Goal: Task Accomplishment & Management: Manage account settings

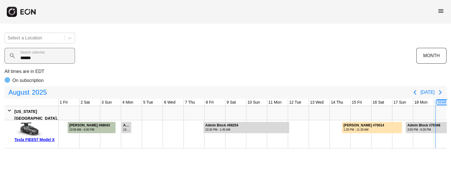
scroll to position [0, 204]
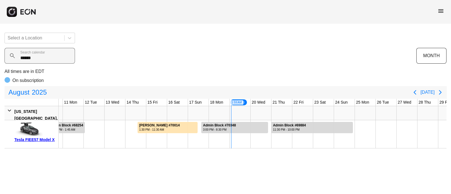
click at [37, 58] on calendar "******" at bounding box center [40, 56] width 70 height 16
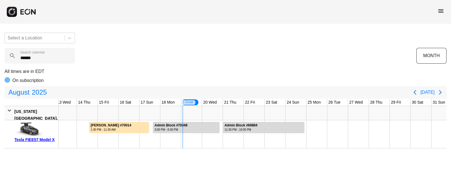
scroll to position [0, 258]
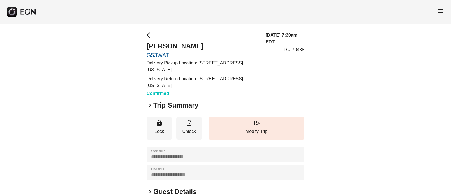
click at [144, 55] on div "**********" at bounding box center [225, 164] width 451 height 280
copy link "G53WAT"
click at [144, 55] on div "**********" at bounding box center [225, 164] width 451 height 280
click at [91, 73] on div "**********" at bounding box center [225, 164] width 451 height 280
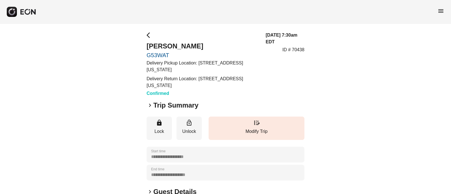
drag, startPoint x: 199, startPoint y: 62, endPoint x: 230, endPoint y: 70, distance: 32.6
click at [231, 71] on p "Delivery Pickup Location: 530 W 53rd St, New York, NY 10019, USA" at bounding box center [202, 67] width 112 height 14
copy p "530 W 53rd St, New York, NY 10019, USA"
drag, startPoint x: 144, startPoint y: 45, endPoint x: 210, endPoint y: 44, distance: 66.2
click at [210, 44] on div "**********" at bounding box center [225, 164] width 451 height 280
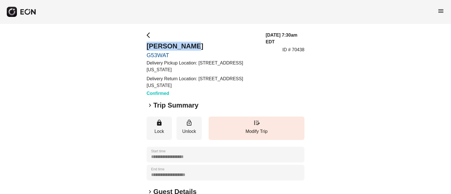
copy h2 "kapil bhatia"
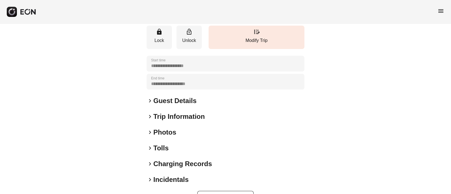
scroll to position [106, 0]
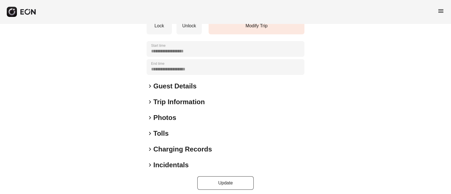
click at [149, 85] on span "keyboard_arrow_right" at bounding box center [149, 86] width 7 height 7
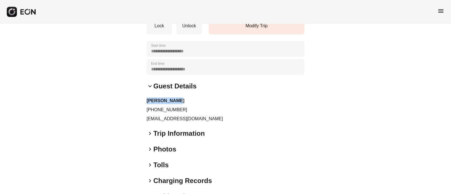
drag, startPoint x: 144, startPoint y: 102, endPoint x: 191, endPoint y: 95, distance: 47.5
click at [191, 95] on div "**********" at bounding box center [225, 73] width 451 height 311
drag, startPoint x: 139, startPoint y: 108, endPoint x: 203, endPoint y: 102, distance: 63.7
click at [203, 102] on div "**********" at bounding box center [225, 73] width 451 height 311
drag, startPoint x: 122, startPoint y: 122, endPoint x: 206, endPoint y: 113, distance: 84.2
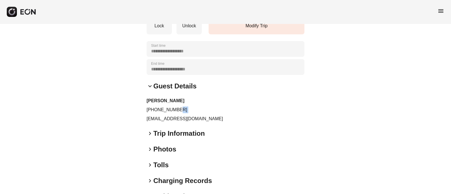
click at [206, 113] on div "**********" at bounding box center [225, 73] width 451 height 311
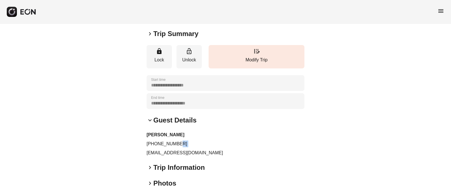
scroll to position [0, 0]
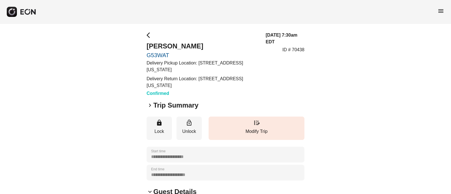
click at [109, 126] on div "**********" at bounding box center [225, 179] width 451 height 311
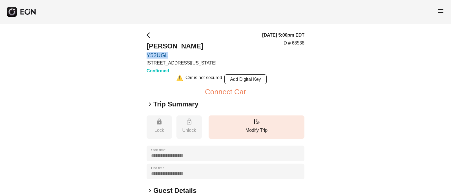
drag, startPoint x: 146, startPoint y: 55, endPoint x: 170, endPoint y: 57, distance: 23.5
click at [170, 57] on div "**********" at bounding box center [225, 163] width 451 height 279
copy link "Y52UGL"
drag, startPoint x: 187, startPoint y: 64, endPoint x: 204, endPoint y: 61, distance: 17.0
click at [204, 61] on p "610 Exterior Street, The Bronx, New York City, NY" at bounding box center [181, 63] width 70 height 7
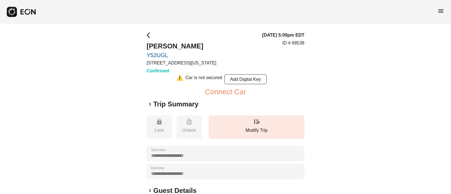
click at [204, 61] on p "610 Exterior Street, The Bronx, New York City, NY" at bounding box center [181, 63] width 70 height 7
drag, startPoint x: 148, startPoint y: 45, endPoint x: 195, endPoint y: 48, distance: 47.4
click at [195, 48] on h2 "Gabriele Turchi" at bounding box center [181, 46] width 70 height 9
copy h2 "Gabriele Turchi"
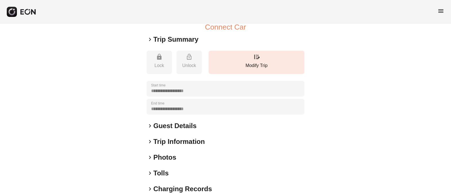
scroll to position [70, 0]
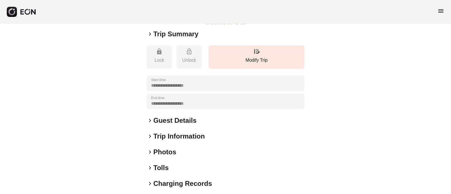
click at [150, 121] on span "keyboard_arrow_right" at bounding box center [149, 120] width 7 height 7
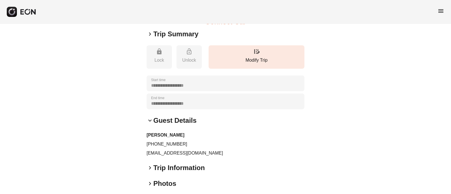
click at [159, 151] on p "zeroplus1@me.com" at bounding box center [225, 153] width 158 height 7
click at [158, 151] on p "zeroplus1@me.com" at bounding box center [225, 153] width 158 height 7
drag, startPoint x: 158, startPoint y: 151, endPoint x: 181, endPoint y: 156, distance: 23.4
click at [181, 157] on div "**********" at bounding box center [225, 109] width 158 height 294
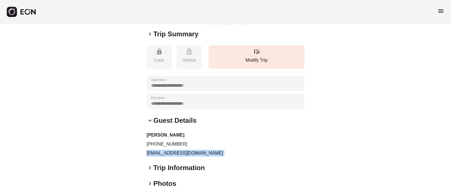
copy div "zeroplus1@me.com keyboard_arrow_right"
click at [242, 128] on div "keyboard_arrow_down Guest Details Gabriele Turchi +19179290091 zeroplus1@me.com" at bounding box center [225, 136] width 158 height 41
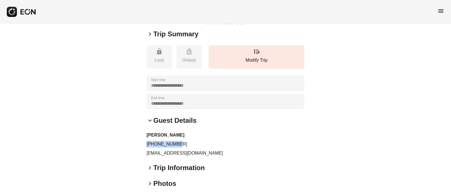
drag, startPoint x: 147, startPoint y: 144, endPoint x: 178, endPoint y: 144, distance: 31.3
click at [178, 144] on p "+19179290091" at bounding box center [225, 144] width 158 height 7
copy p "+19179290091"
click at [130, 157] on div "**********" at bounding box center [225, 109] width 451 height 310
drag, startPoint x: 151, startPoint y: 142, endPoint x: 178, endPoint y: 143, distance: 26.8
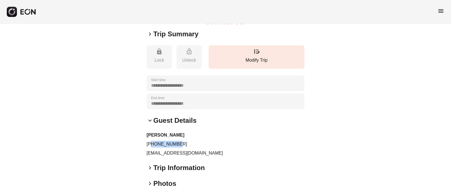
click at [178, 143] on p "+19179290091" at bounding box center [225, 144] width 158 height 7
copy p "9179290091"
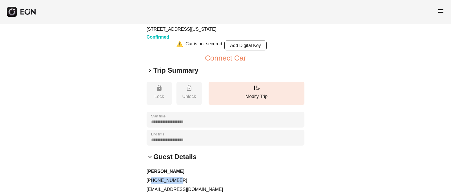
scroll to position [0, 0]
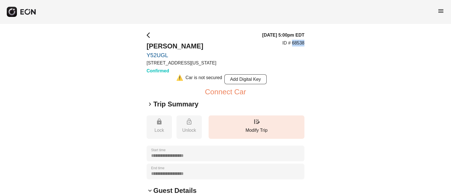
drag, startPoint x: 291, startPoint y: 42, endPoint x: 314, endPoint y: 42, distance: 23.1
click at [310, 47] on div "**********" at bounding box center [225, 179] width 451 height 310
click at [314, 42] on div "**********" at bounding box center [225, 179] width 451 height 310
click at [296, 43] on p "ID # 68538" at bounding box center [293, 43] width 22 height 7
click at [300, 51] on div "08/19/25, 5:00pm EDT ID # 68538" at bounding box center [283, 53] width 42 height 43
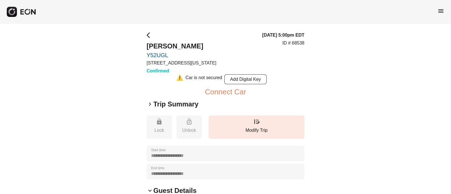
click at [295, 41] on p "ID # 68538" at bounding box center [293, 43] width 22 height 7
copy p "68538"
click at [85, 54] on div "**********" at bounding box center [225, 179] width 451 height 310
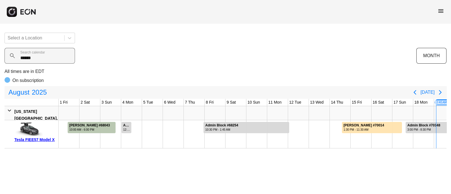
scroll to position [0, 258]
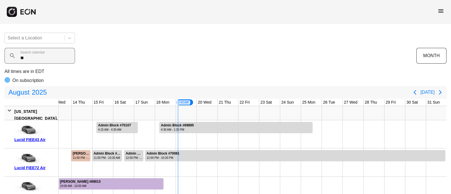
type calendar "*"
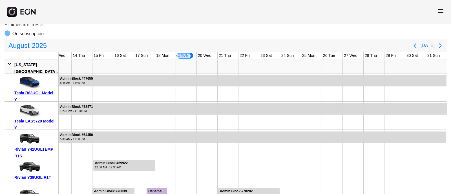
scroll to position [0, 0]
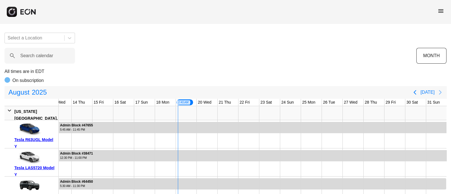
click at [440, 94] on icon "Next page" at bounding box center [439, 92] width 7 height 7
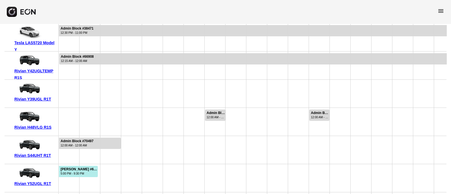
scroll to position [125, 0]
drag, startPoint x: 59, startPoint y: 84, endPoint x: 100, endPoint y: 84, distance: 41.4
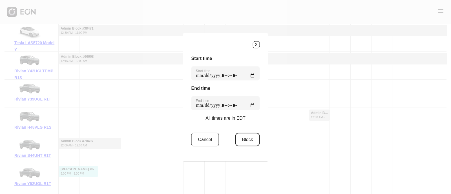
click at [249, 140] on button "Block" at bounding box center [247, 140] width 24 height 14
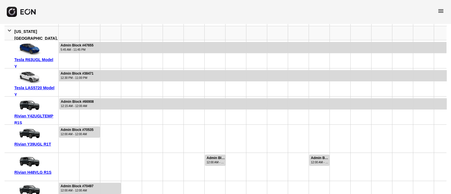
scroll to position [86, 0]
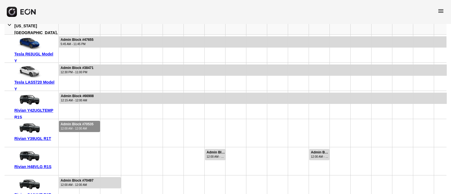
click at [87, 127] on div "12:00 AM - 12:00 AM" at bounding box center [77, 128] width 33 height 4
click at [81, 127] on div "12:00 AM - 12:00 AM" at bounding box center [77, 128] width 33 height 4
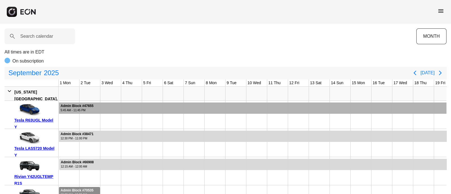
scroll to position [19, 0]
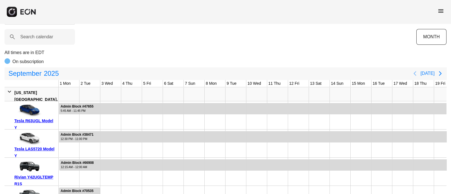
click at [413, 71] on button "Previous page" at bounding box center [414, 73] width 11 height 11
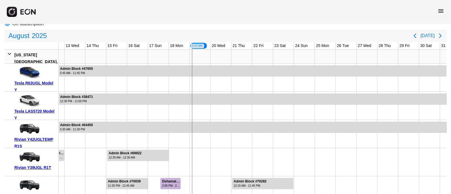
scroll to position [0, 258]
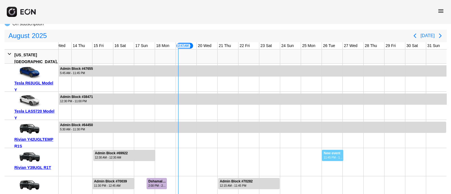
drag, startPoint x: 321, startPoint y: 155, endPoint x: 343, endPoint y: 160, distance: 22.1
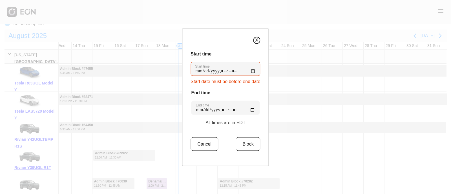
click at [256, 38] on button "X" at bounding box center [256, 40] width 7 height 7
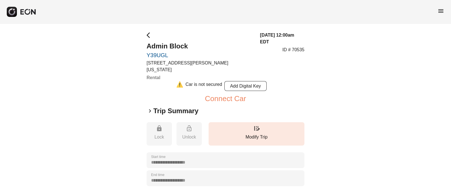
scroll to position [126, 0]
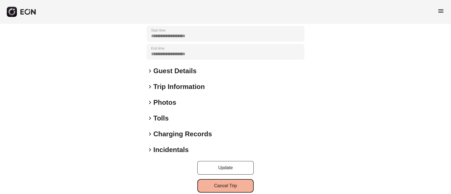
click at [222, 179] on button "Cancel Trip" at bounding box center [225, 186] width 56 height 14
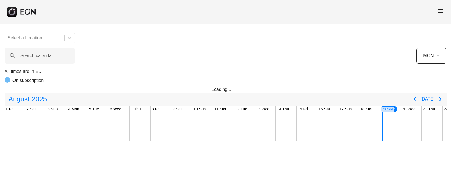
scroll to position [0, 204]
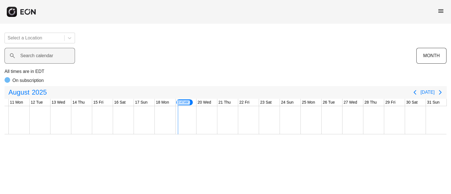
click at [42, 55] on label "Search calendar" at bounding box center [36, 55] width 33 height 7
click at [42, 55] on calendar "Search calendar" at bounding box center [40, 56] width 70 height 16
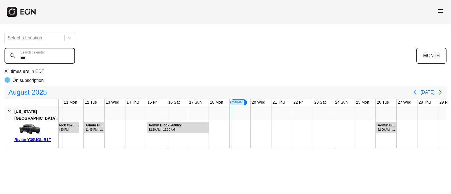
type calendar "***"
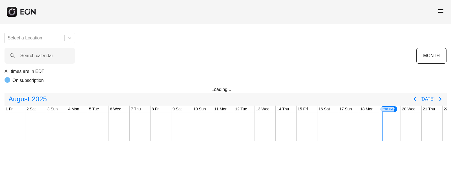
scroll to position [0, 204]
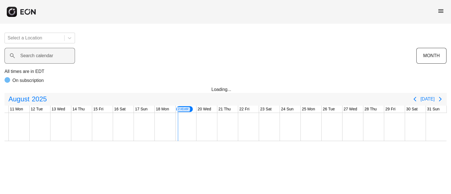
click at [42, 57] on label "Search calendar" at bounding box center [36, 55] width 33 height 7
click at [42, 57] on calendar "Search calendar" at bounding box center [40, 56] width 70 height 16
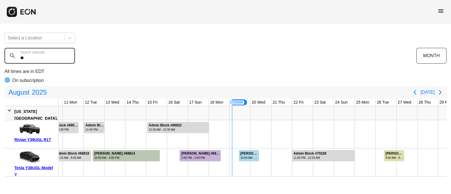
type calendar "*"
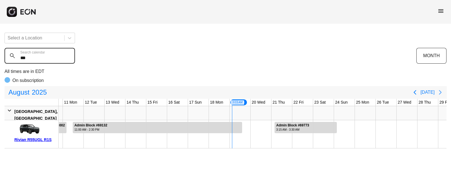
type calendar "***"
drag, startPoint x: 440, startPoint y: 91, endPoint x: 438, endPoint y: 97, distance: 6.8
click at [440, 91] on icon "Next page" at bounding box center [439, 92] width 7 height 7
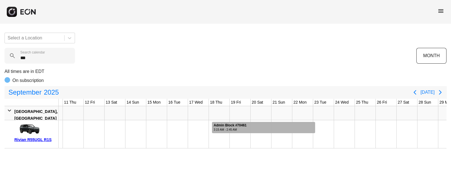
click at [299, 125] on div at bounding box center [263, 127] width 103 height 11
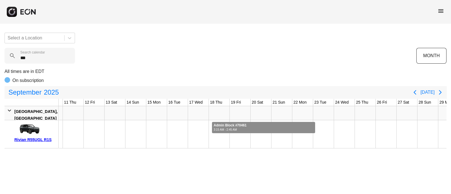
click at [299, 125] on div at bounding box center [263, 127] width 103 height 11
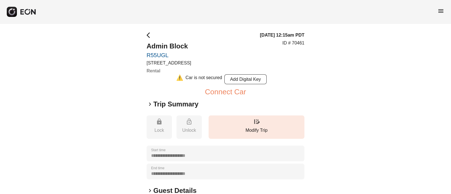
scroll to position [126, 0]
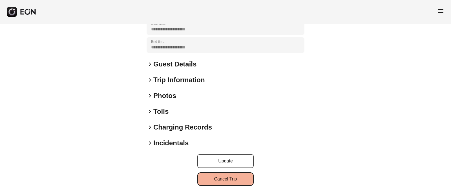
click at [234, 181] on button "Cancel Trip" at bounding box center [225, 179] width 56 height 14
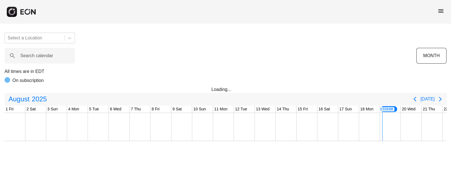
scroll to position [0, 204]
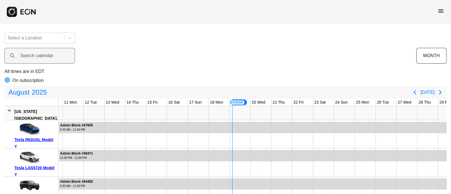
click at [32, 56] on label "Search calendar" at bounding box center [36, 55] width 33 height 7
click at [32, 56] on calendar "Search calendar" at bounding box center [40, 56] width 70 height 16
paste calendar "******"
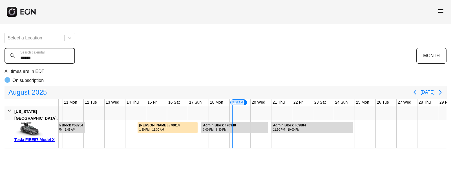
type calendar "******"
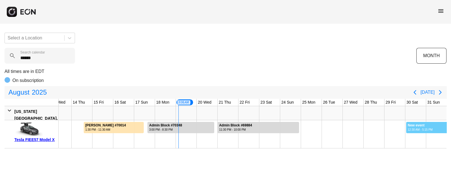
drag, startPoint x: 405, startPoint y: 120, endPoint x: 442, endPoint y: 124, distance: 36.6
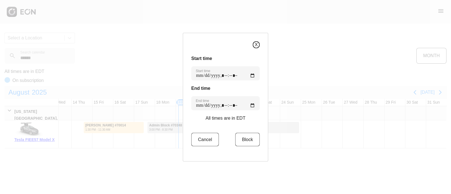
click at [253, 43] on button "X" at bounding box center [256, 44] width 7 height 7
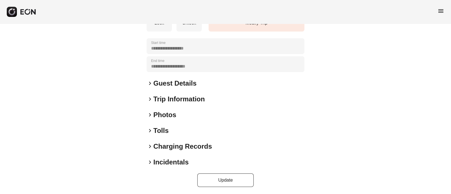
scroll to position [110, 0]
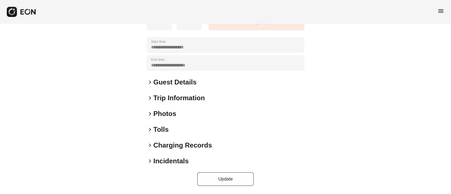
click at [152, 113] on span "keyboard_arrow_right" at bounding box center [149, 113] width 7 height 7
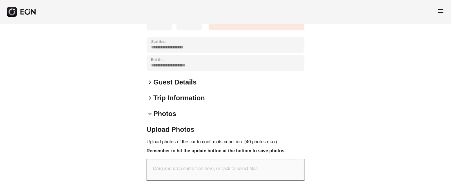
scroll to position [176, 0]
